Goal: Task Accomplishment & Management: Manage account settings

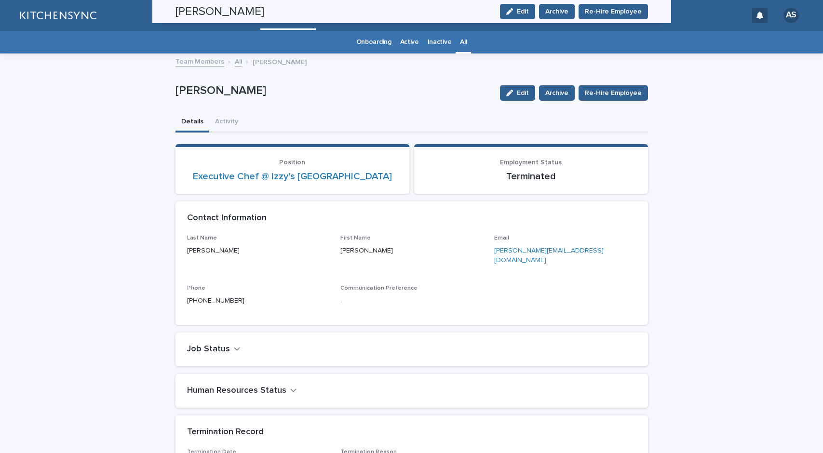
click at [808, 15] on button "Close gallery" at bounding box center [811, 11] width 24 height 23
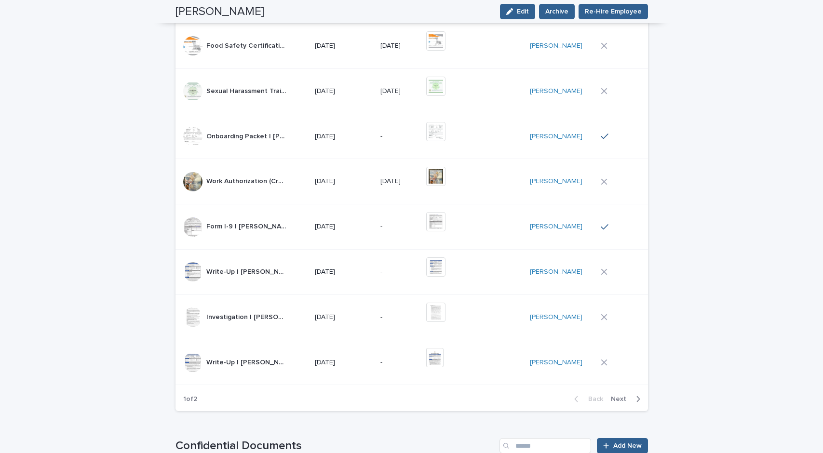
click at [814, 14] on button "Close gallery" at bounding box center [811, 11] width 24 height 23
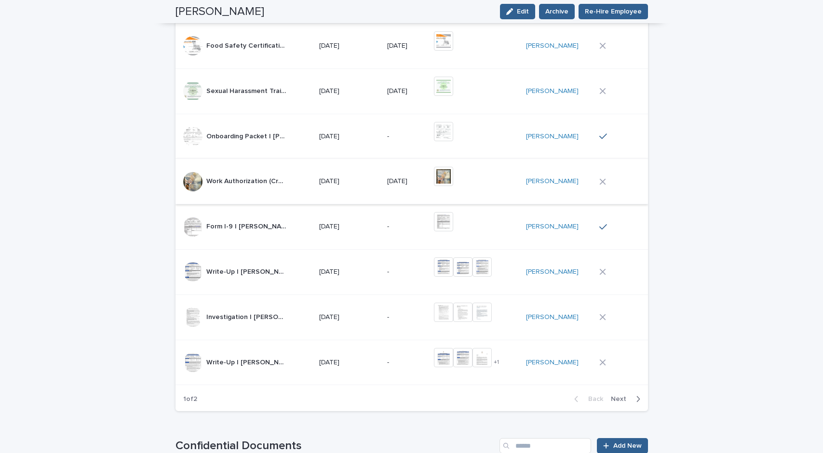
scroll to position [0, 0]
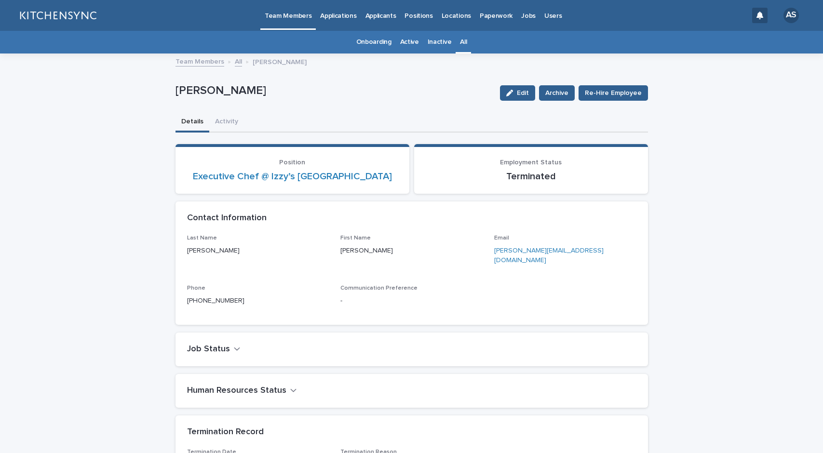
click at [460, 49] on link "All" at bounding box center [463, 42] width 7 height 23
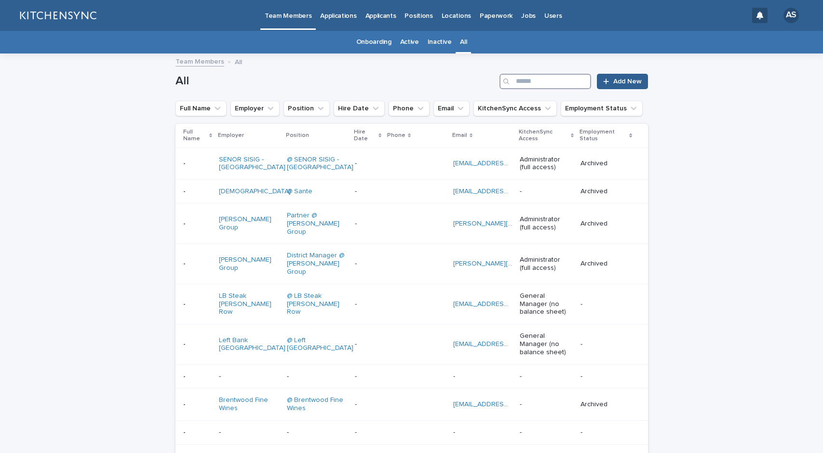
click at [562, 82] on input "Search" at bounding box center [546, 81] width 92 height 15
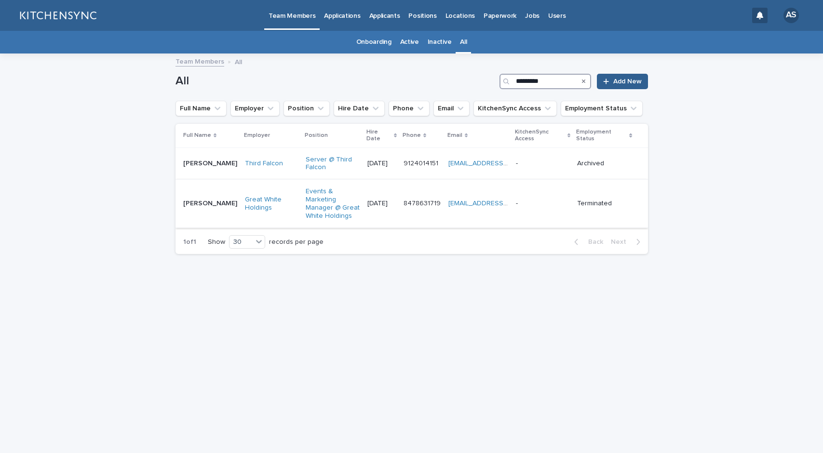
type input "*********"
click at [221, 216] on td "[PERSON_NAME] [PERSON_NAME]" at bounding box center [209, 204] width 66 height 48
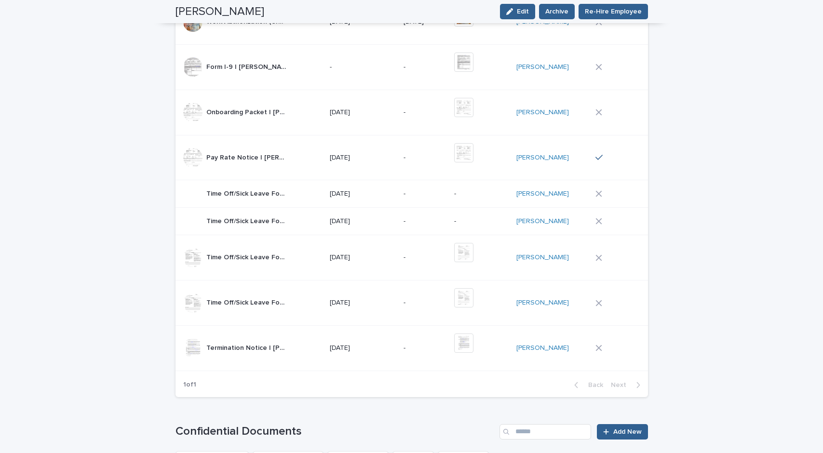
scroll to position [773, 0]
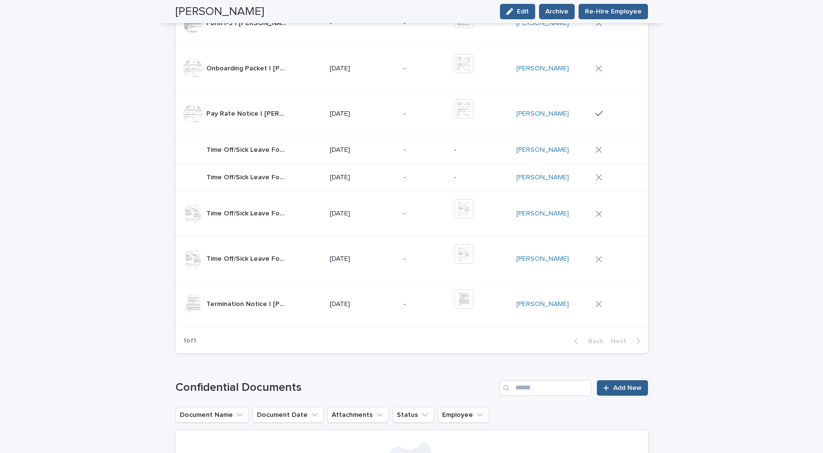
click at [443, 315] on td "-" at bounding box center [425, 304] width 51 height 45
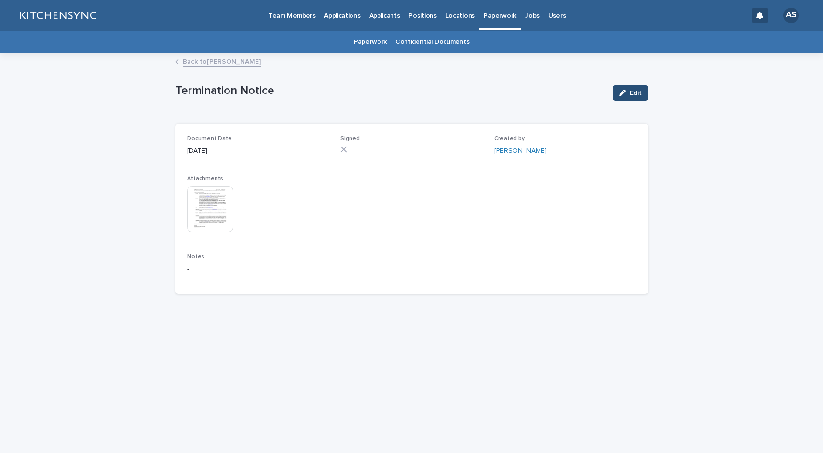
click at [632, 95] on span "Edit" at bounding box center [636, 93] width 12 height 7
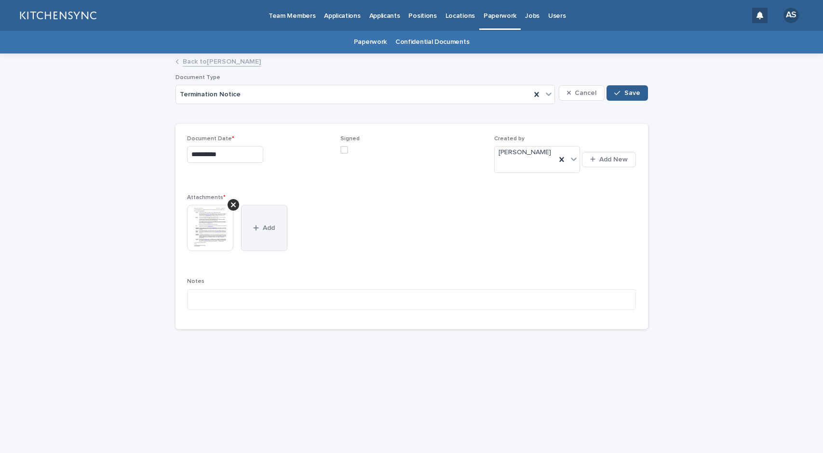
click at [274, 205] on button "Add" at bounding box center [264, 228] width 46 height 46
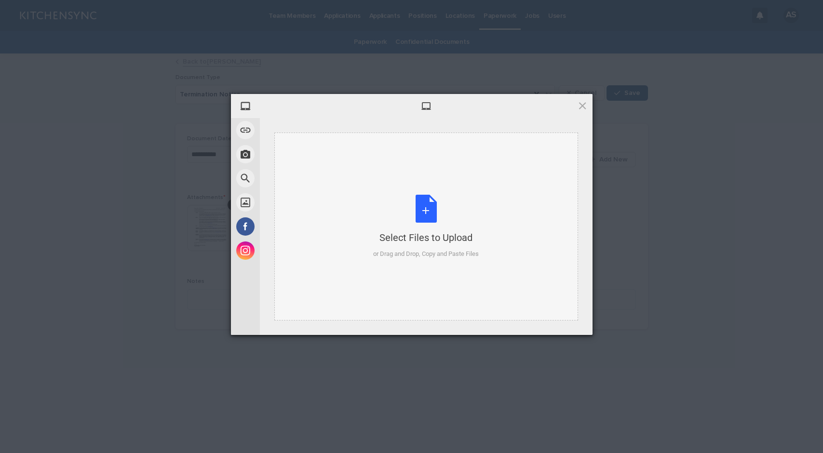
click at [427, 207] on div "Select Files to Upload or Drag and Drop, Copy and Paste Files" at bounding box center [426, 227] width 106 height 64
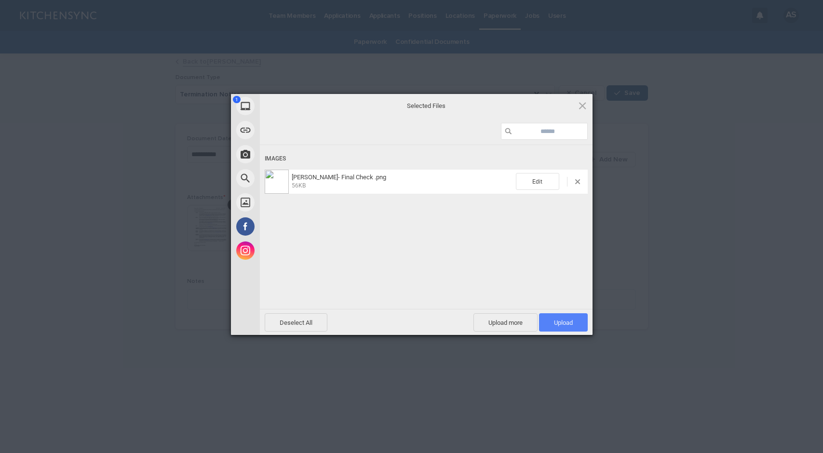
click at [567, 322] on span "Upload 1" at bounding box center [563, 322] width 19 height 7
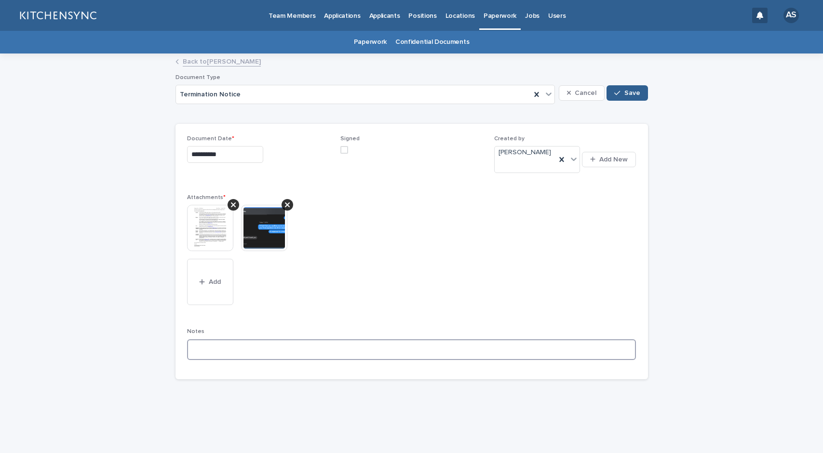
click at [254, 341] on textarea at bounding box center [411, 349] width 449 height 21
paste textarea "**********"
type textarea "**********"
click at [630, 97] on button "Save" at bounding box center [627, 92] width 41 height 15
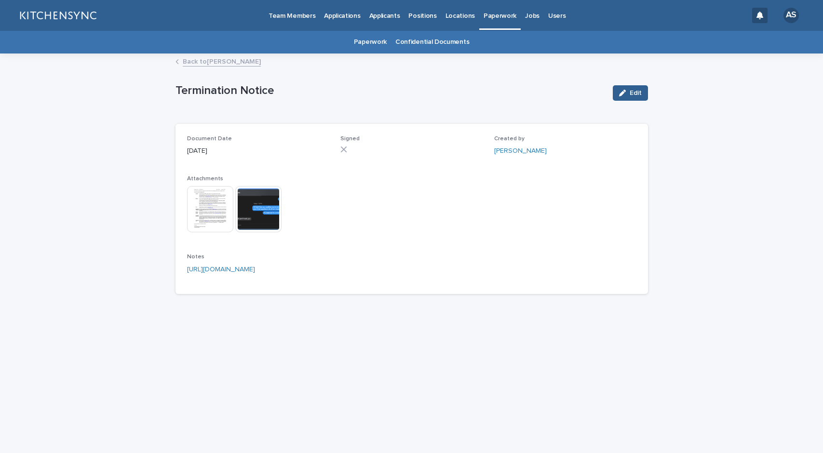
click at [233, 63] on link "Back to [PERSON_NAME]" at bounding box center [222, 60] width 78 height 11
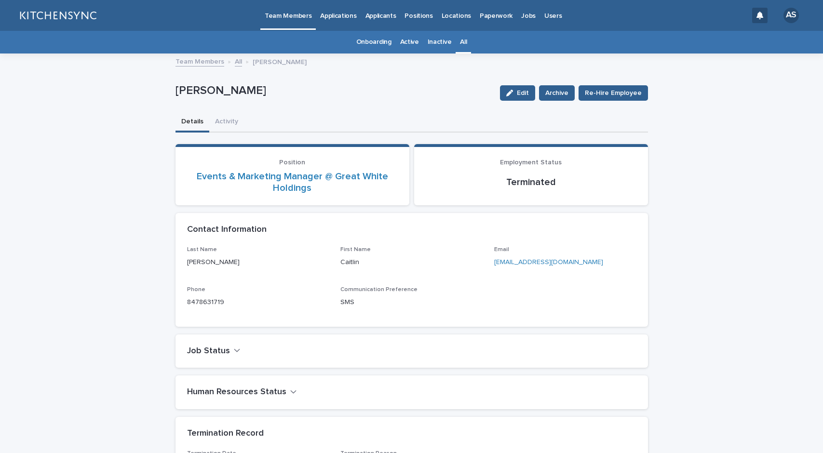
scroll to position [31, 0]
